Goal: Information Seeking & Learning: Learn about a topic

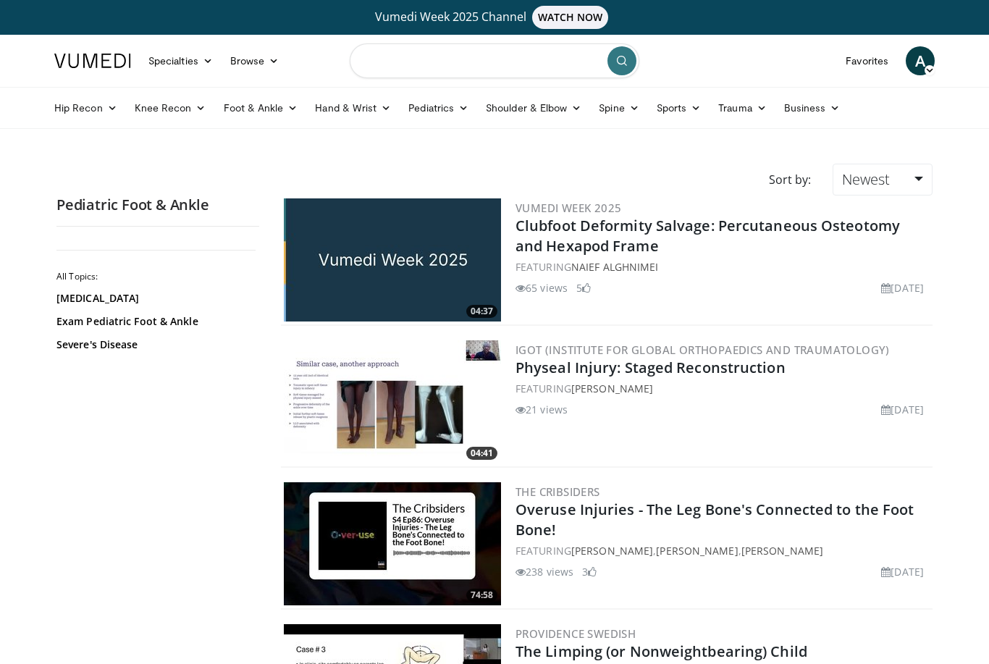
click at [524, 59] on input "Search topics, interventions" at bounding box center [495, 60] width 290 height 35
type input "**********"
click at [626, 58] on icon "submit" at bounding box center [622, 61] width 12 height 12
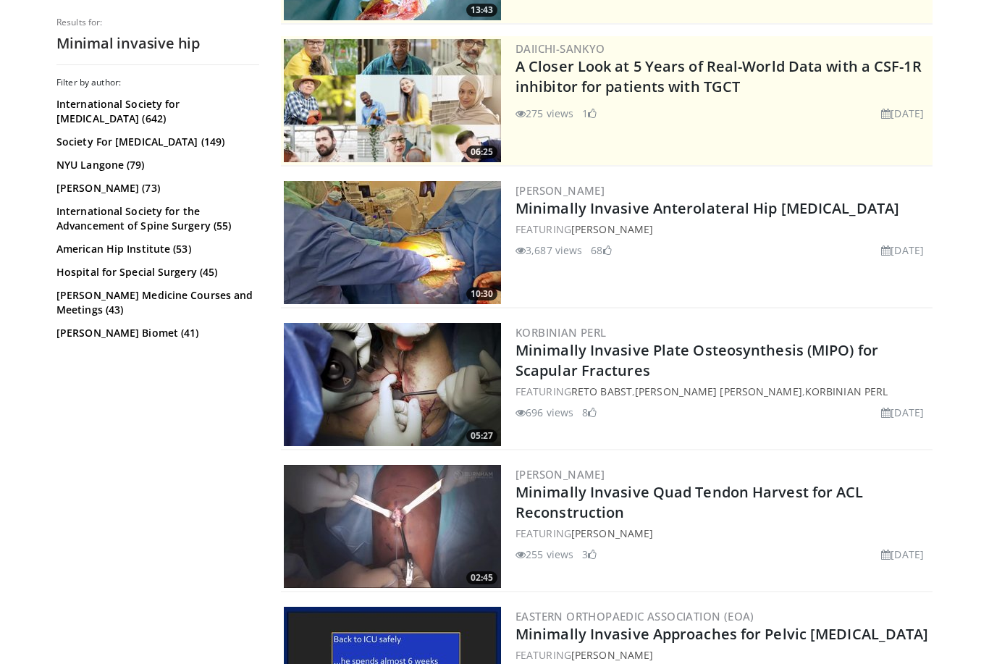
scroll to position [250, 0]
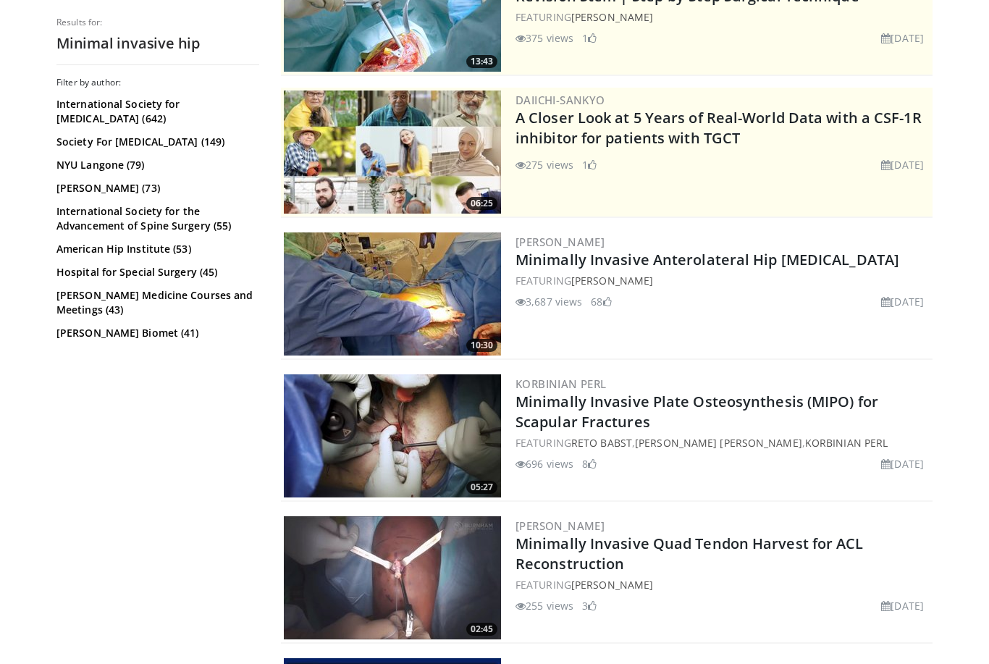
click at [442, 290] on img at bounding box center [392, 293] width 217 height 123
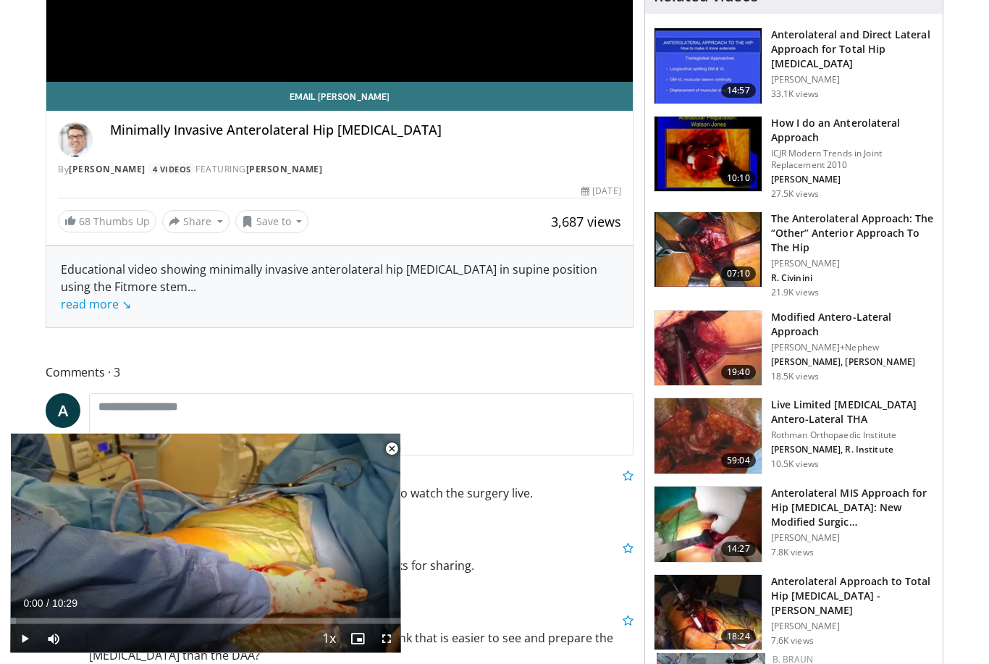
scroll to position [400, 0]
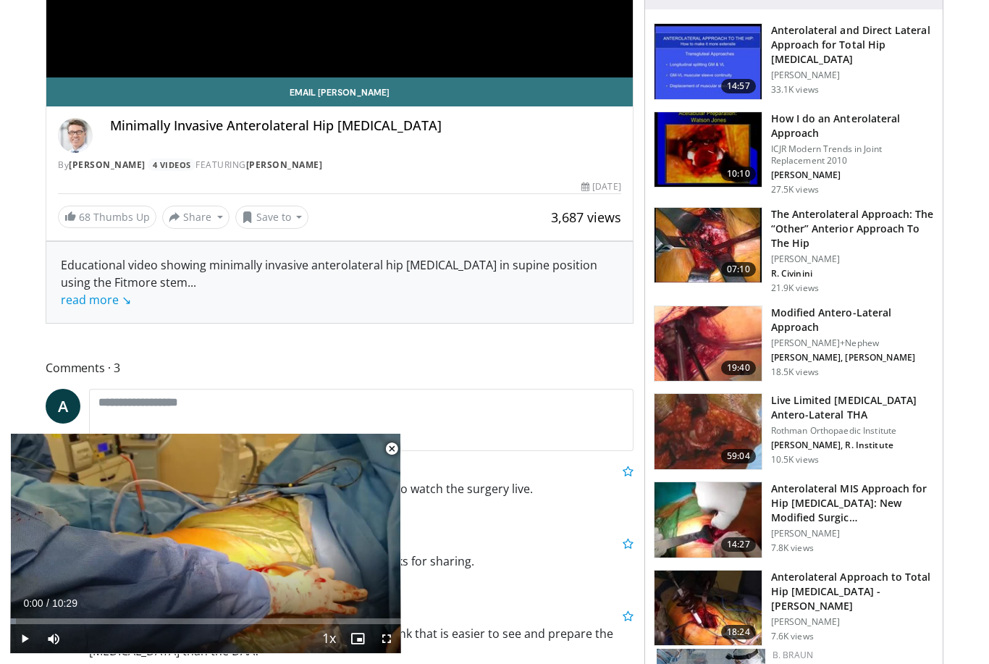
click at [703, 508] on img at bounding box center [708, 519] width 107 height 75
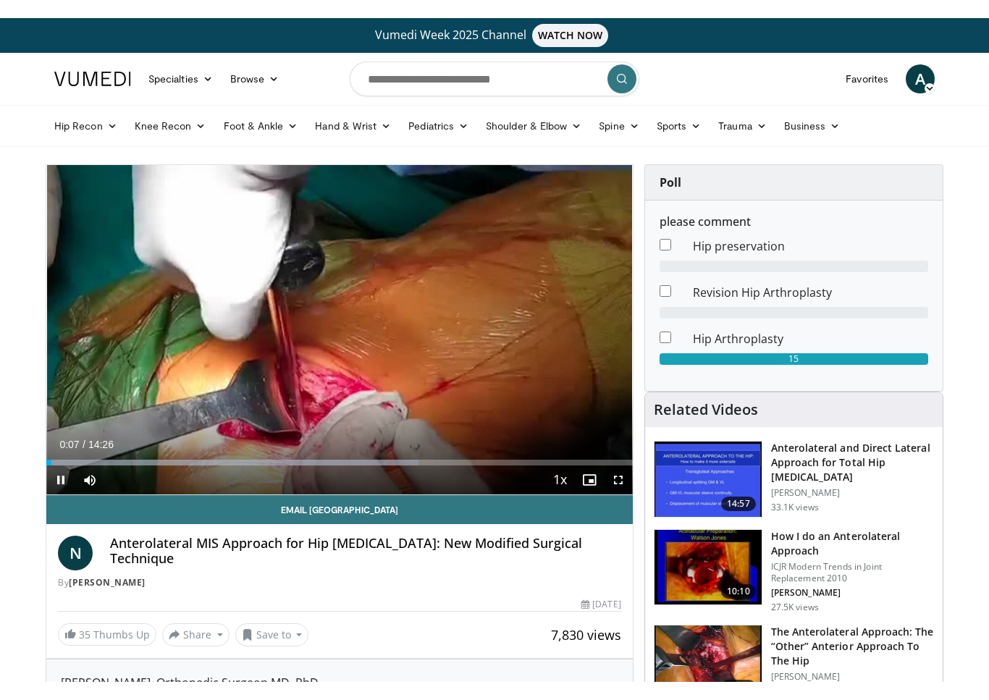
scroll to position [17, 0]
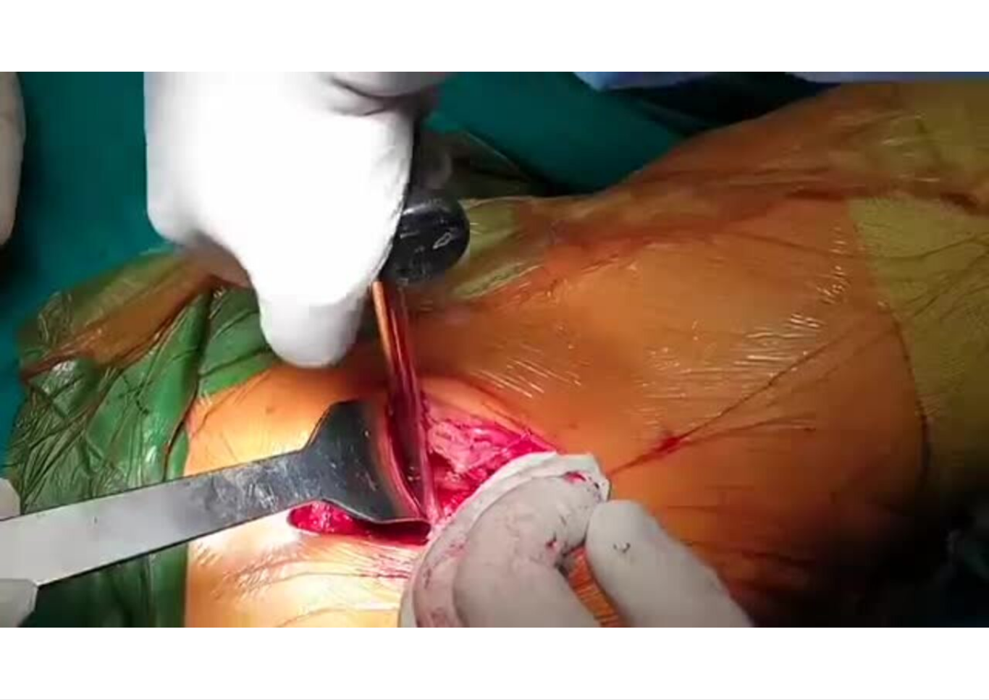
click at [481, 337] on div "10 seconds Tap to unmute" at bounding box center [494, 350] width 989 height 700
click at [444, 355] on div "10 seconds Tap to unmute" at bounding box center [494, 350] width 989 height 700
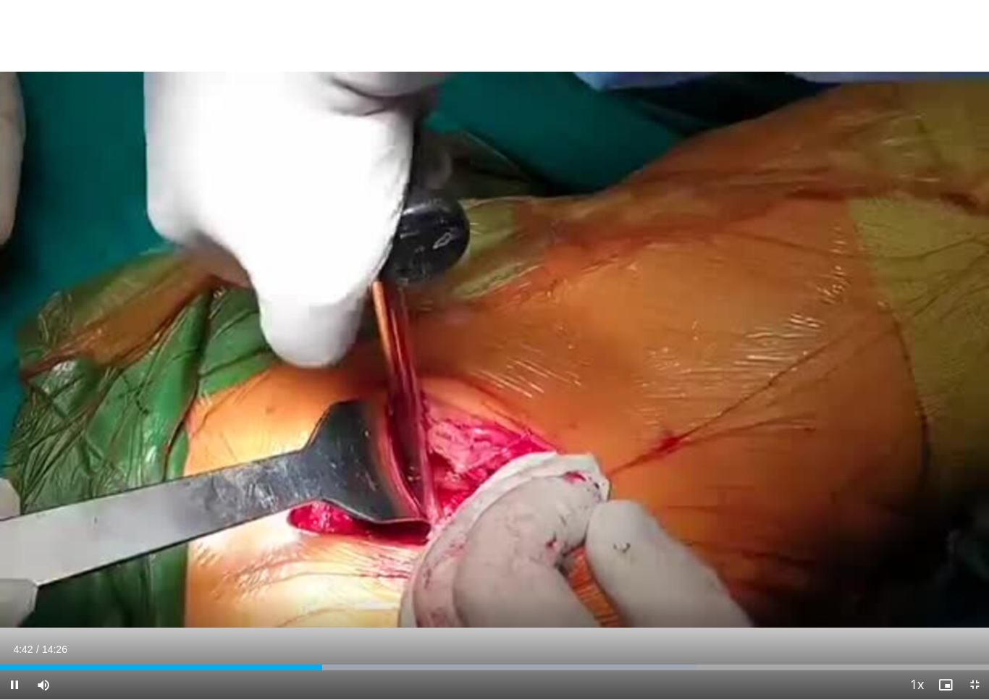
click at [414, 353] on div "10 seconds Tap to unmute" at bounding box center [494, 350] width 989 height 700
click at [525, 415] on div "10 seconds Tap to unmute" at bounding box center [494, 350] width 989 height 700
click at [505, 424] on div "10 seconds Tap to unmute" at bounding box center [494, 350] width 989 height 700
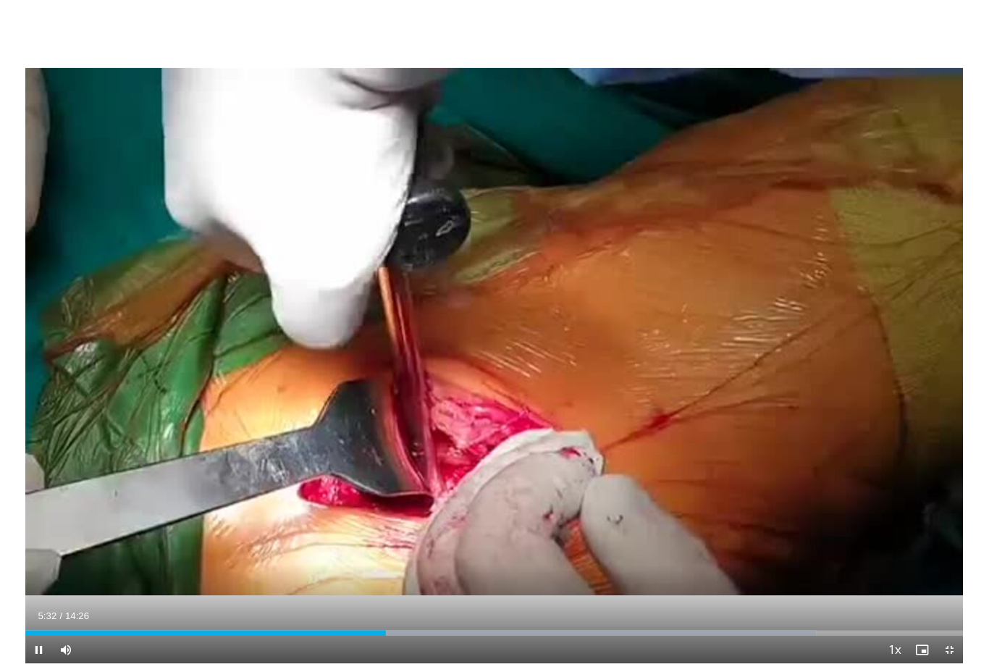
scroll to position [0, 0]
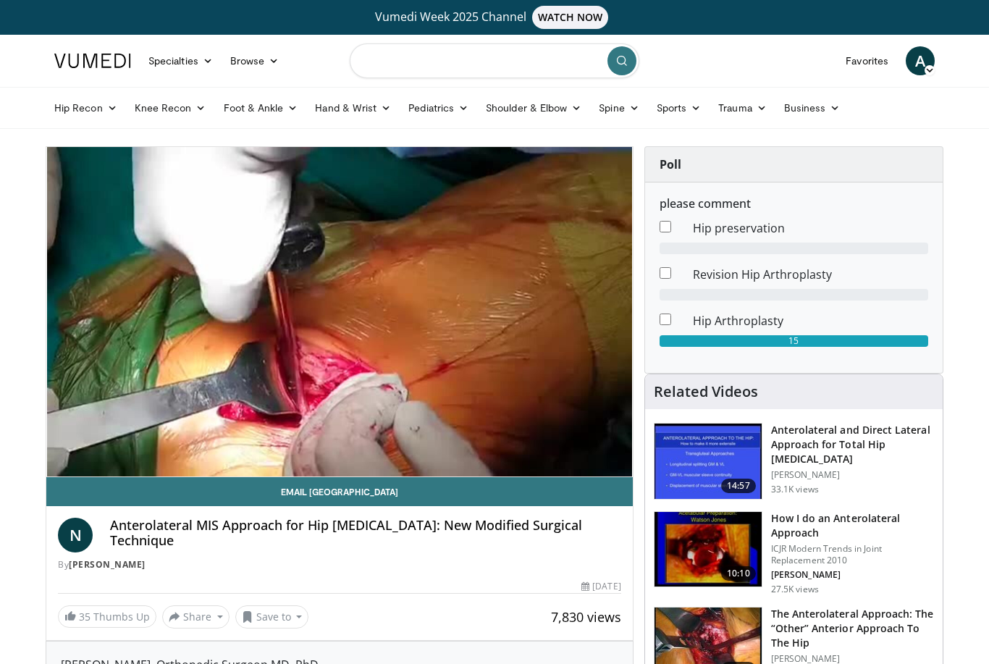
click at [533, 62] on input "Search topics, interventions" at bounding box center [495, 60] width 290 height 35
type input "**********"
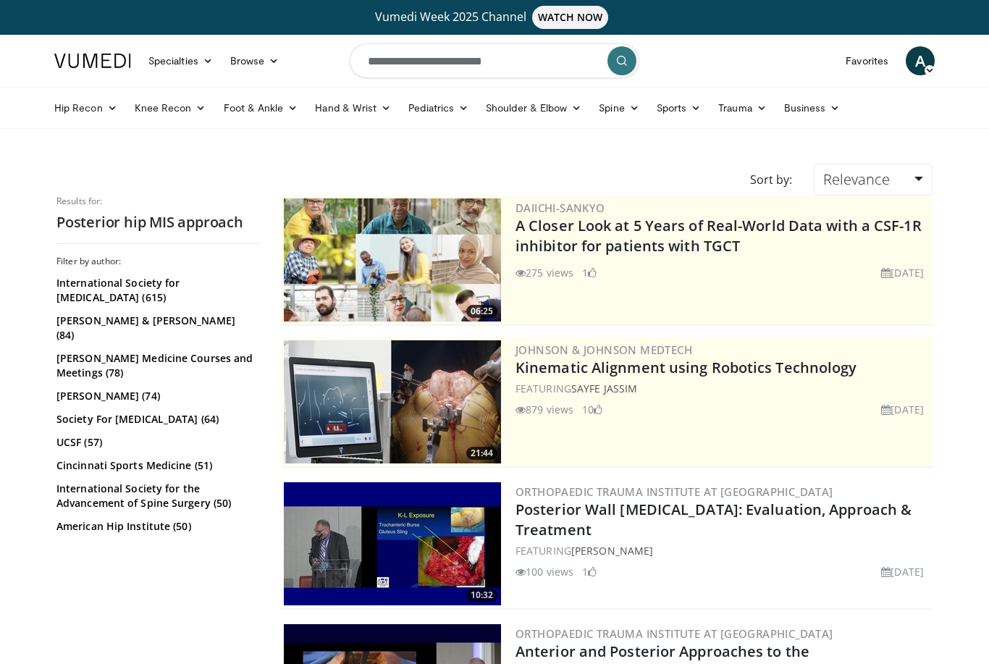
click at [561, 62] on input "**********" at bounding box center [495, 60] width 290 height 35
click at [582, 57] on button "button" at bounding box center [590, 60] width 29 height 29
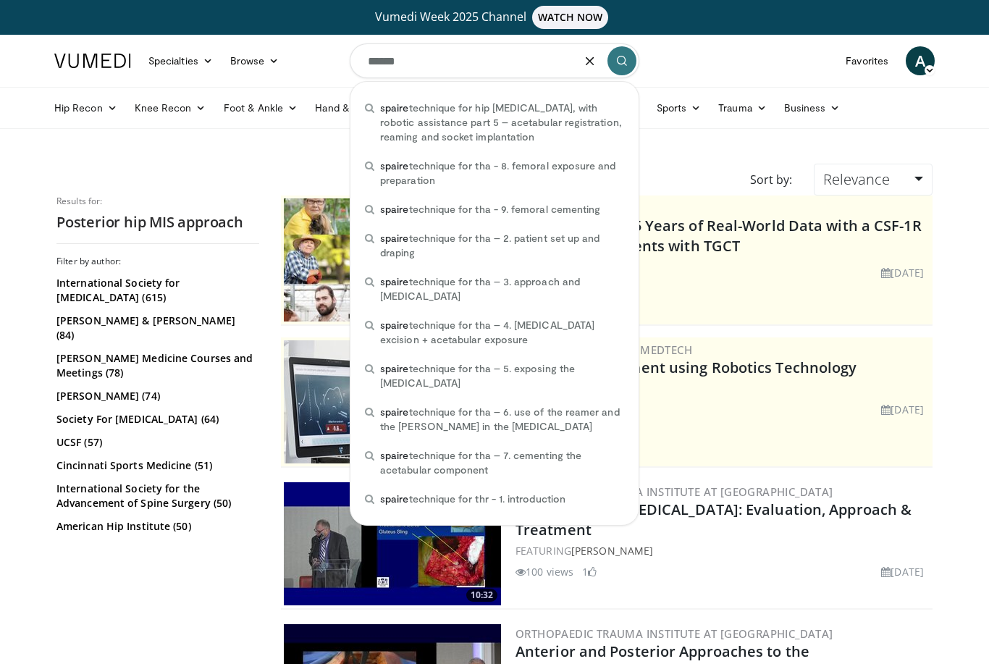
click at [485, 174] on span "spaire technique for tha - 8. femoral exposure and preparation" at bounding box center [502, 173] width 244 height 29
type input "**********"
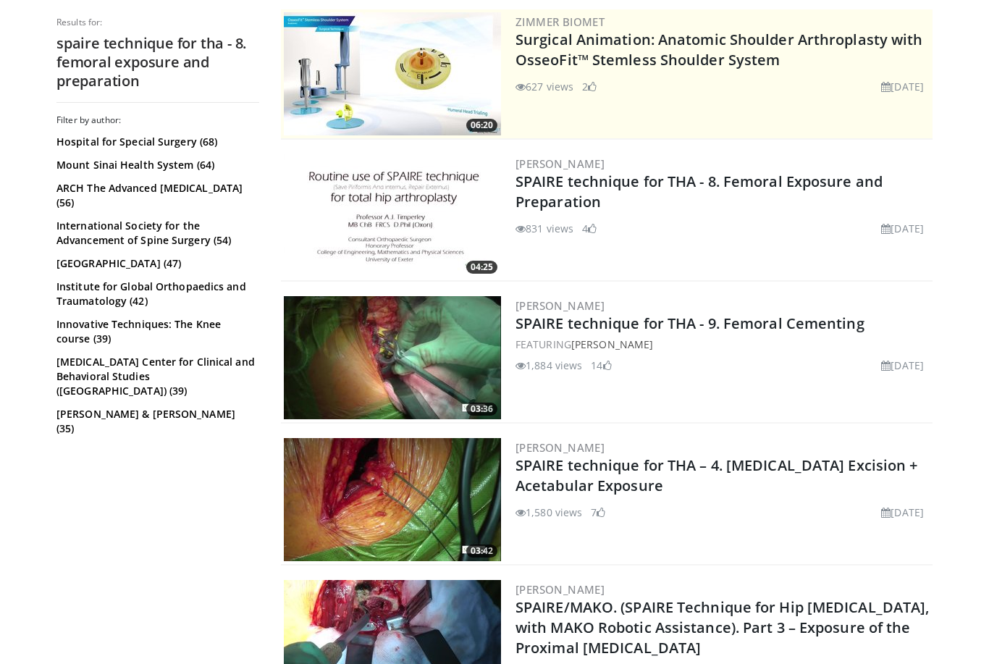
scroll to position [327, 0]
click at [582, 190] on link "SPAIRE technique for THA - 8. Femoral Exposure and Preparation" at bounding box center [699, 192] width 367 height 40
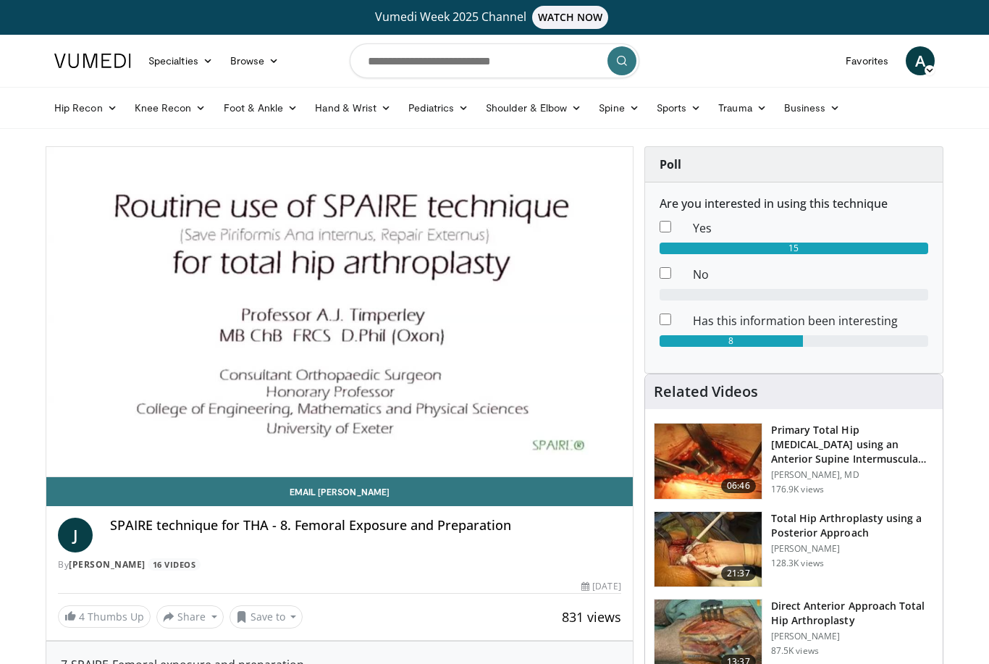
click at [344, 351] on div "10 seconds Tap to unmute" at bounding box center [339, 312] width 587 height 330
click at [464, 326] on div "10 seconds Tap to unmute" at bounding box center [339, 312] width 587 height 330
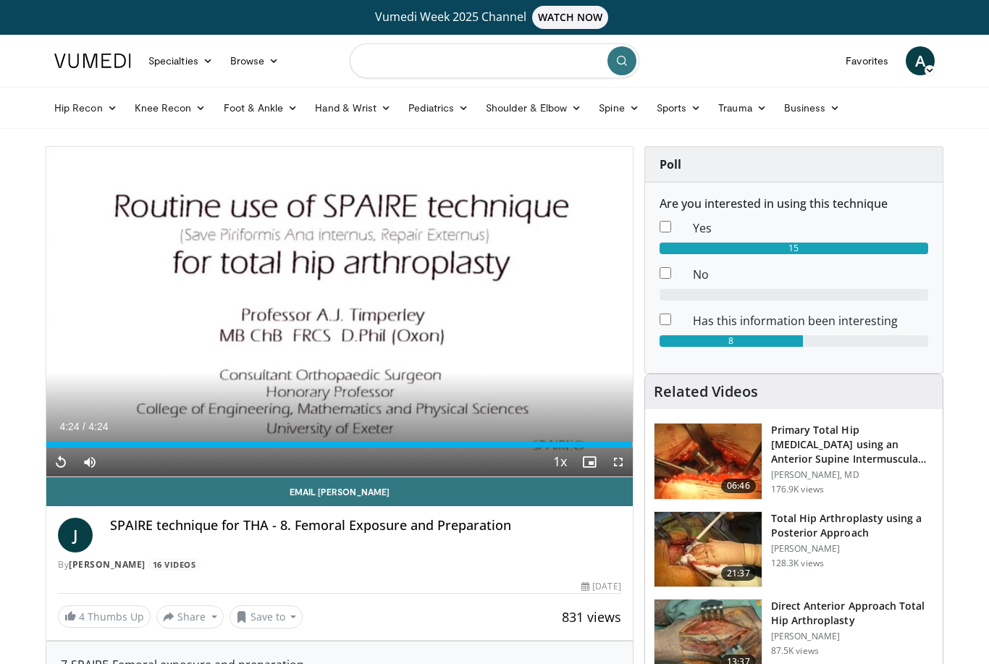
click at [445, 59] on input "Search topics, interventions" at bounding box center [495, 60] width 290 height 35
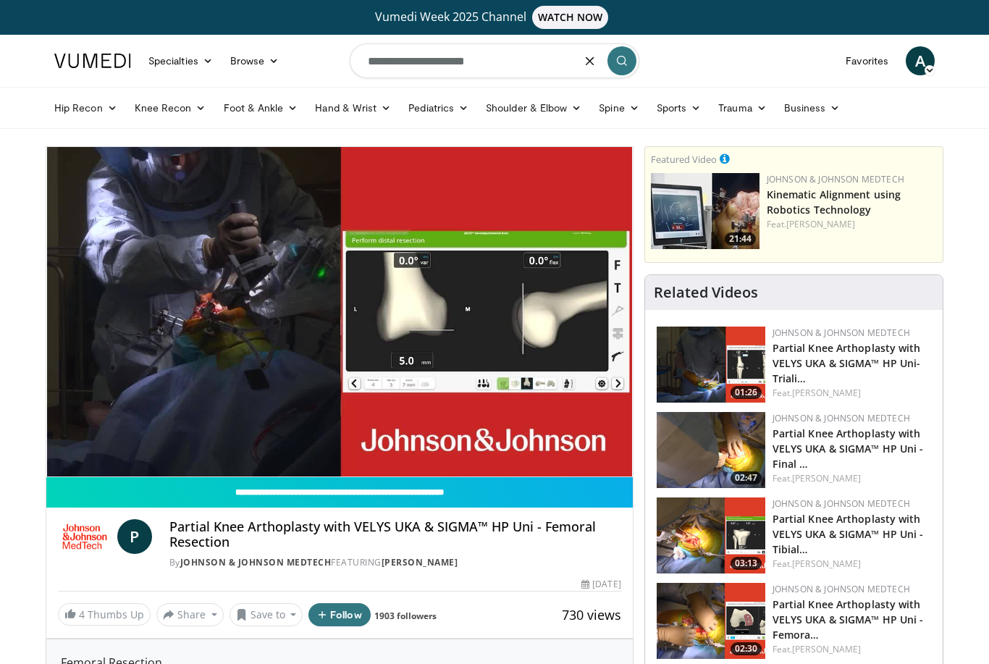
type input "**********"
click at [617, 59] on icon "submit" at bounding box center [622, 61] width 12 height 12
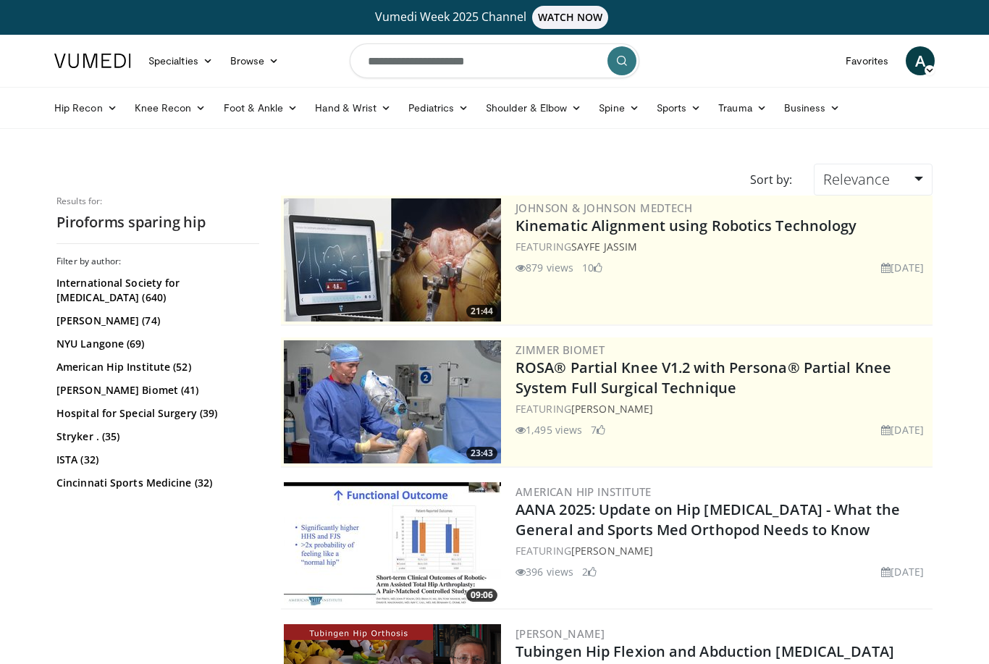
click at [532, 65] on input "**********" at bounding box center [495, 60] width 290 height 35
type input "*"
type input "**********"
click at [620, 59] on icon "submit" at bounding box center [622, 61] width 12 height 12
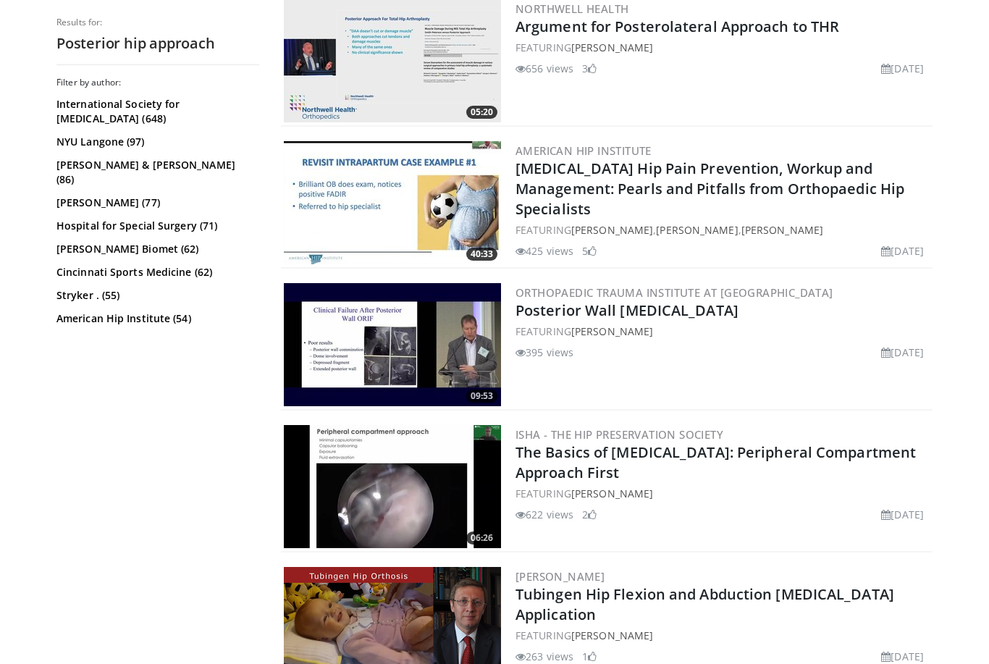
scroll to position [2754, 0]
click at [366, 474] on img at bounding box center [392, 486] width 217 height 123
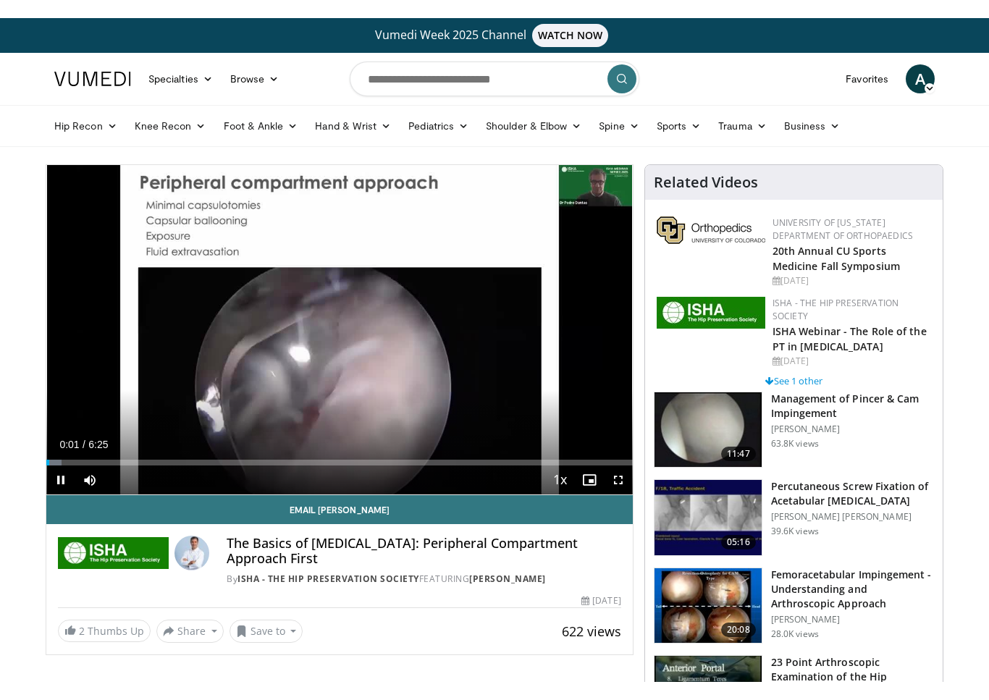
scroll to position [17, 0]
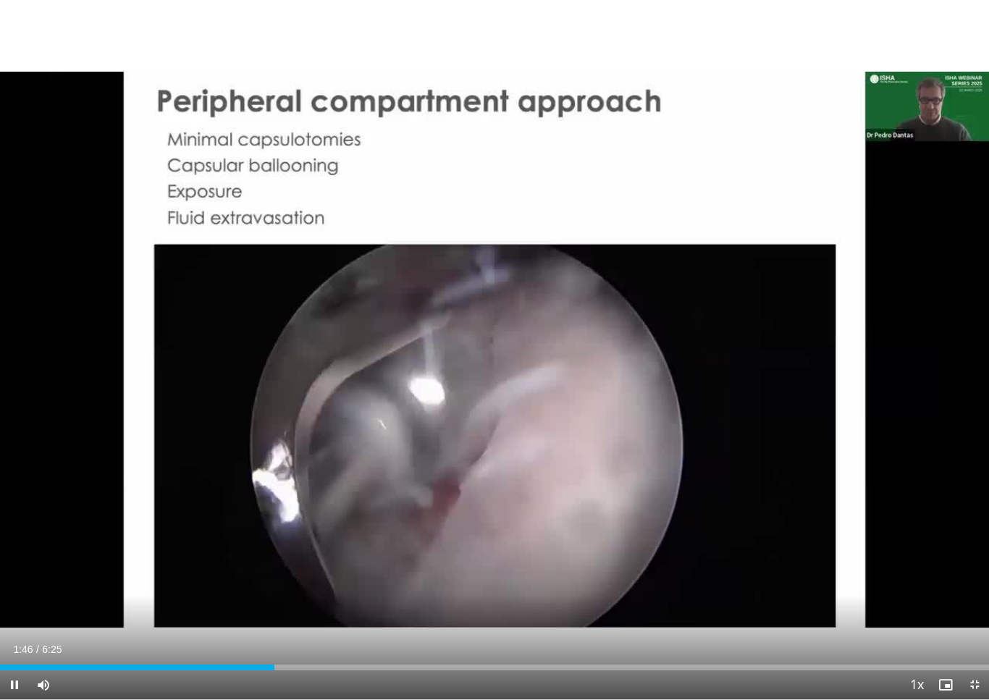
click at [483, 360] on icon "Video Player" at bounding box center [494, 350] width 41 height 41
click at [437, 304] on div "10 seconds Tap to unmute" at bounding box center [494, 350] width 989 height 700
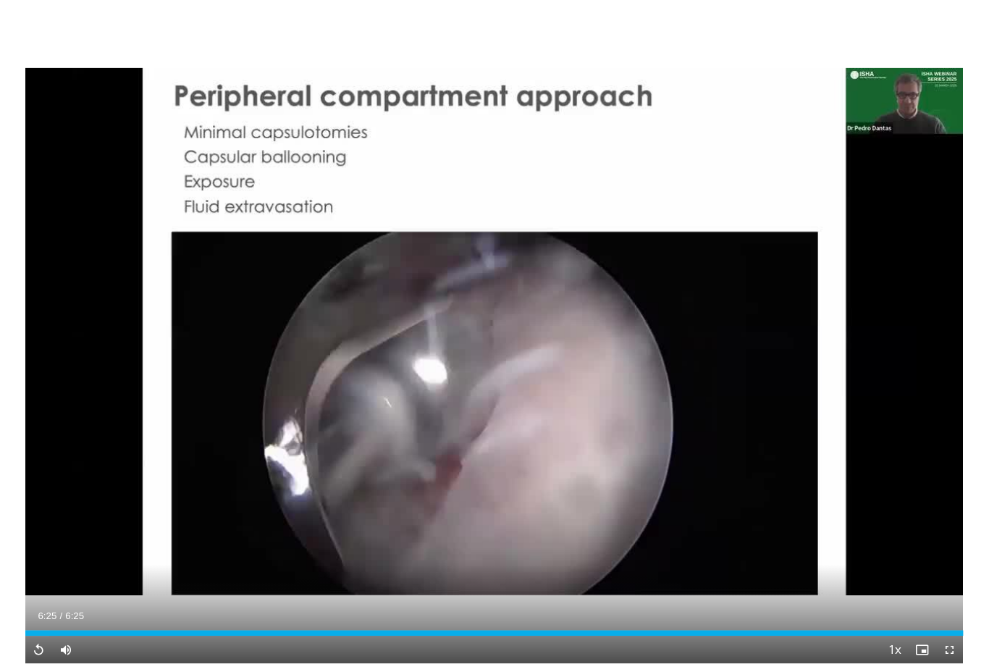
scroll to position [77, 0]
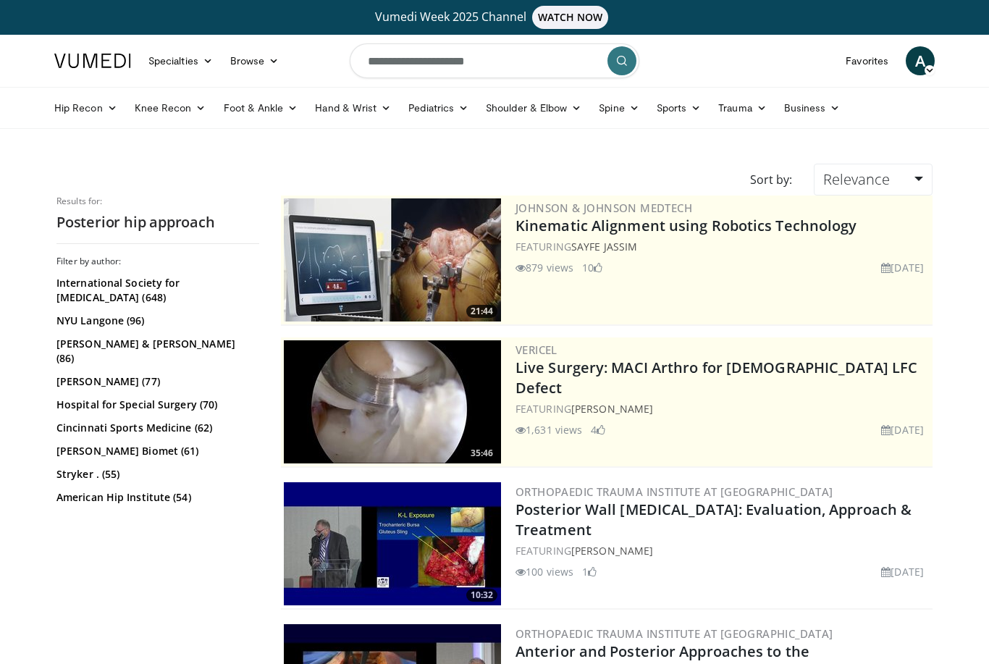
click at [88, 110] on link "Hip Recon" at bounding box center [86, 107] width 80 height 29
click at [101, 140] on link "Hip Arthroplasty" at bounding box center [132, 141] width 172 height 23
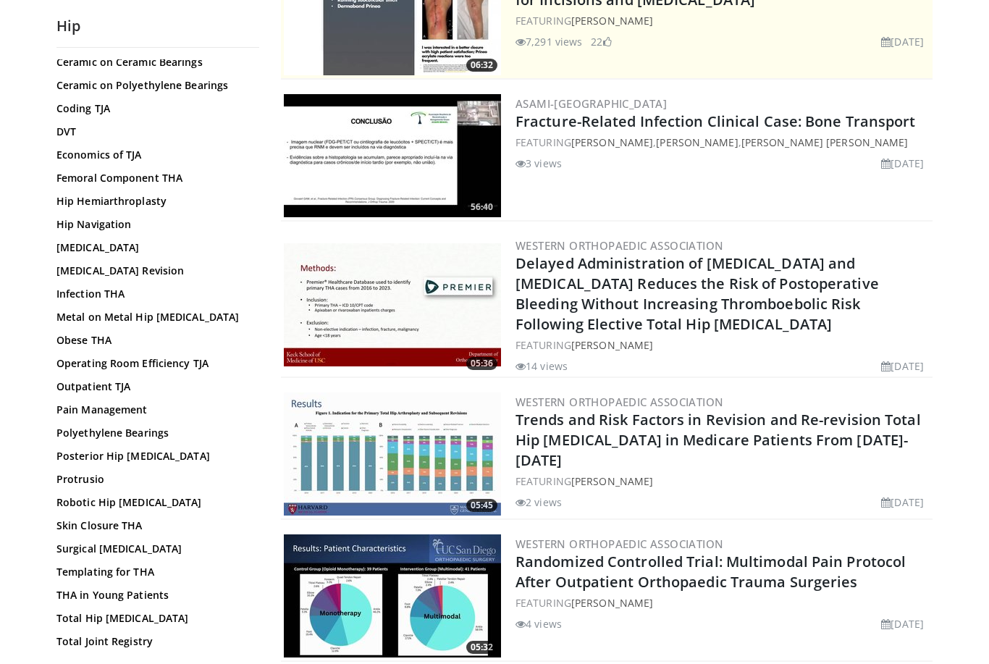
scroll to position [377, 0]
click at [119, 458] on link "Posterior Hip [MEDICAL_DATA]" at bounding box center [154, 457] width 196 height 14
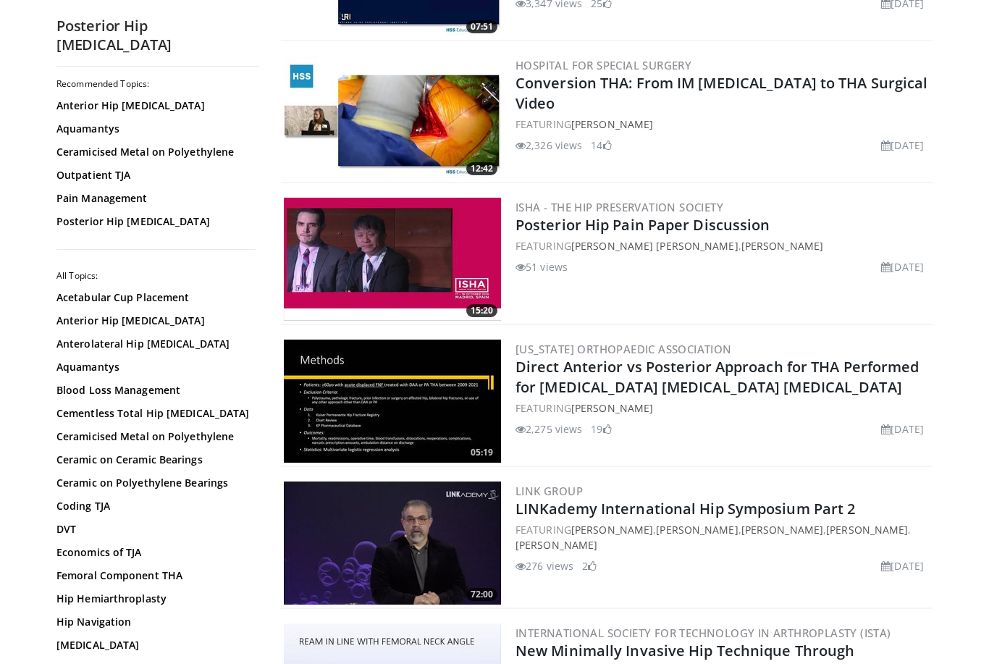
scroll to position [1277, 0]
